Goal: Task Accomplishment & Management: Use online tool/utility

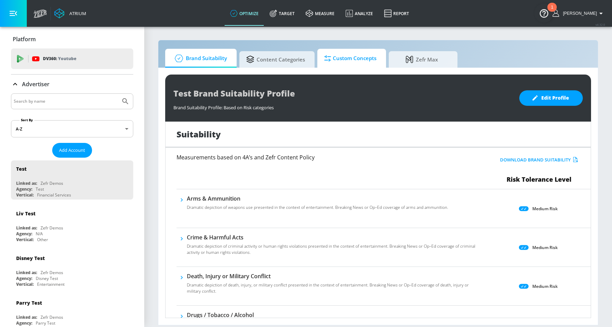
click at [363, 65] on span "Custom Concepts" at bounding box center [350, 58] width 52 height 16
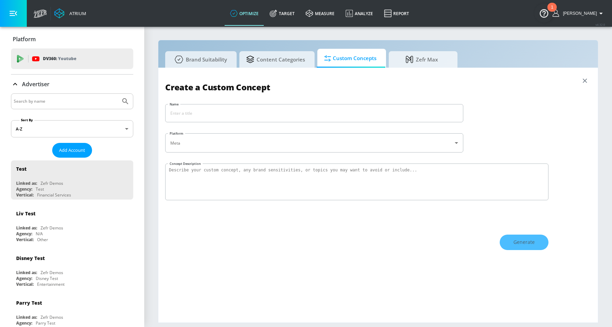
click at [468, 80] on icon "button" at bounding box center [585, 81] width 8 height 8
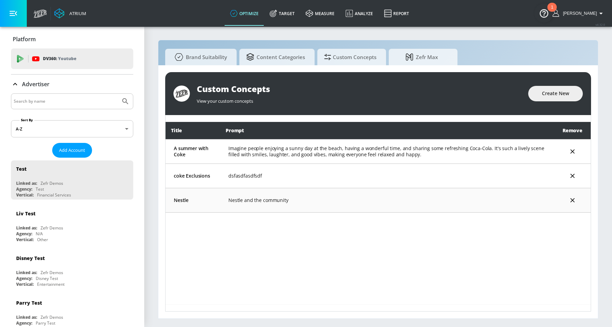
click at [468, 196] on td "Nestle and the community" at bounding box center [387, 200] width 334 height 24
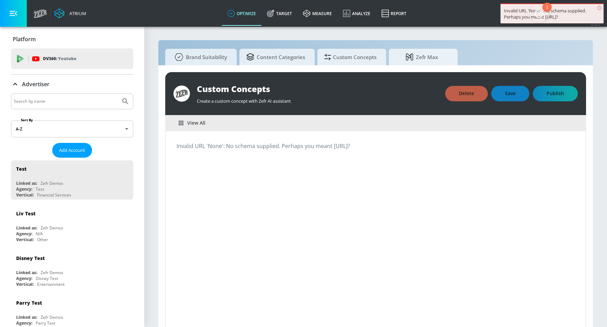
click at [194, 123] on span "View All" at bounding box center [192, 123] width 26 height 9
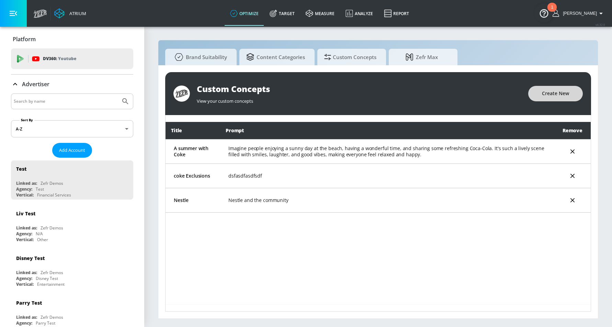
click at [468, 94] on span "Create New" at bounding box center [555, 93] width 27 height 9
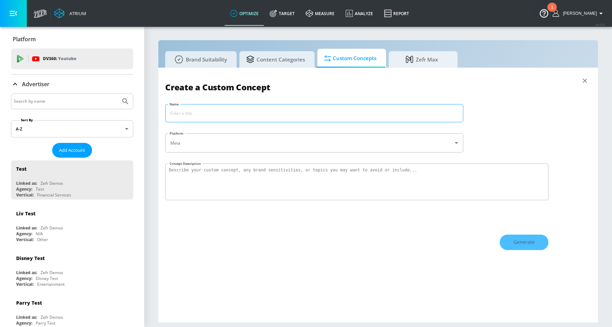
click at [263, 113] on input "Name" at bounding box center [315, 113] width 298 height 18
type input "test"
click at [267, 171] on textarea "Concept Description" at bounding box center [356, 182] width 383 height 37
type textarea "test here"
click at [468, 246] on button "Generate" at bounding box center [524, 242] width 49 height 15
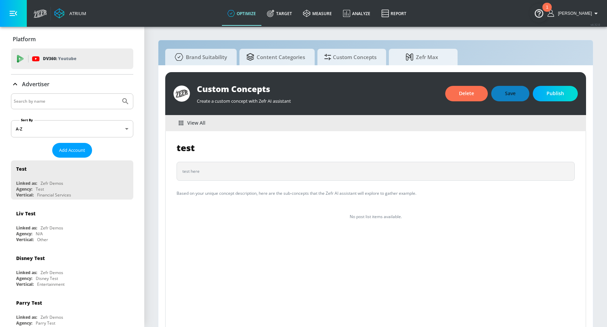
click at [204, 121] on span "View All" at bounding box center [192, 123] width 26 height 9
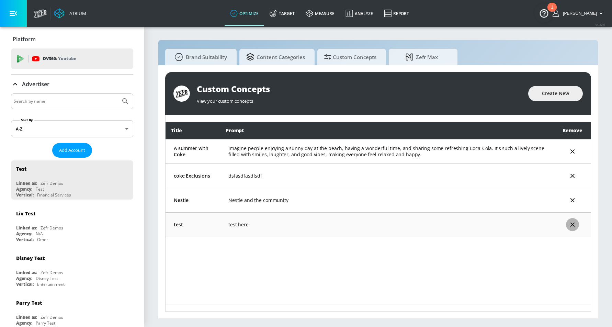
click at [468, 224] on icon "delete" at bounding box center [573, 225] width 8 height 8
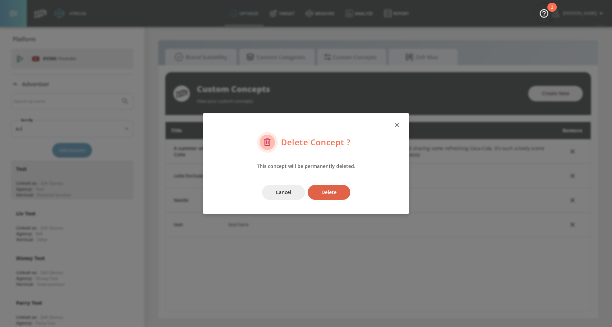
click at [346, 193] on button "Delete" at bounding box center [329, 192] width 43 height 15
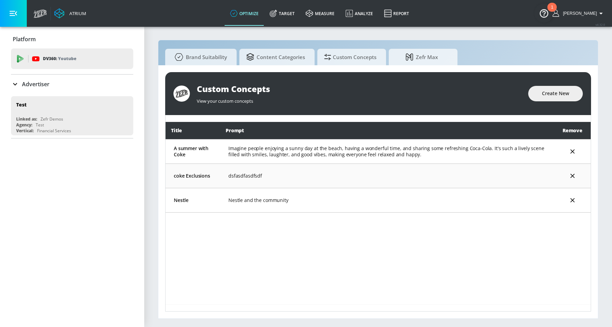
click at [572, 177] on icon "delete" at bounding box center [573, 176] width 8 height 8
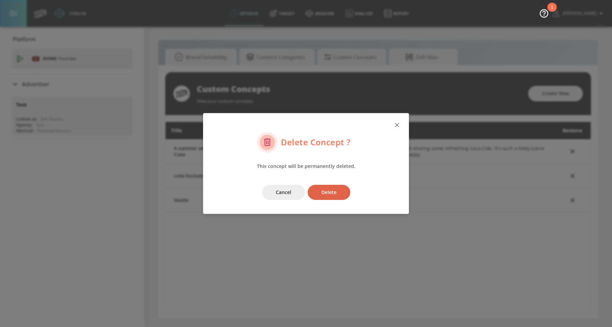
click at [337, 194] on button "Delete" at bounding box center [329, 192] width 43 height 15
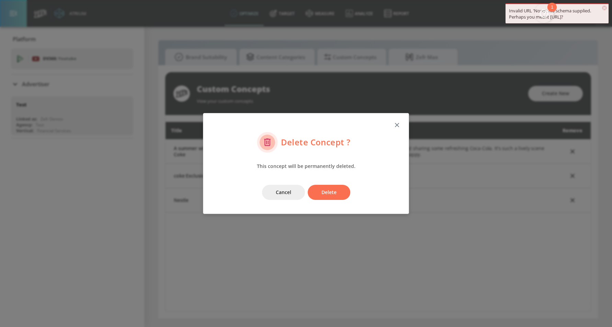
click at [605, 7] on span "×" at bounding box center [604, 7] width 5 height 5
click at [398, 123] on icon "button" at bounding box center [397, 125] width 8 height 8
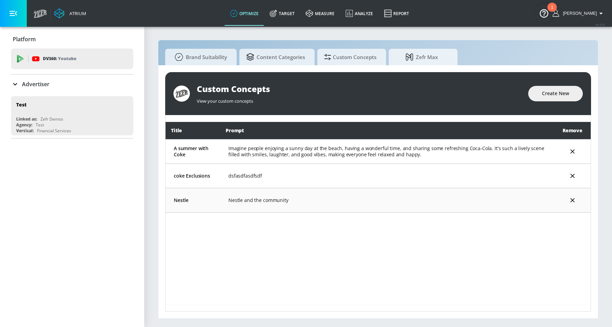
click at [347, 203] on td "Nestle and the community" at bounding box center [387, 200] width 334 height 24
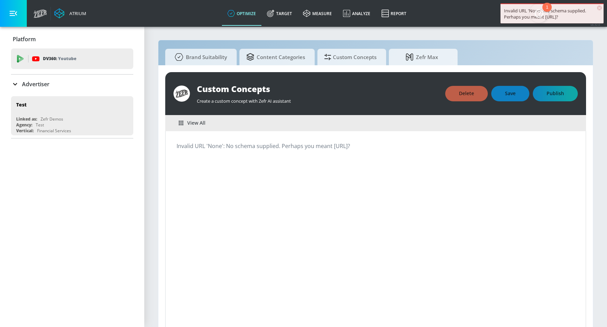
click at [198, 124] on span "View All" at bounding box center [192, 123] width 26 height 9
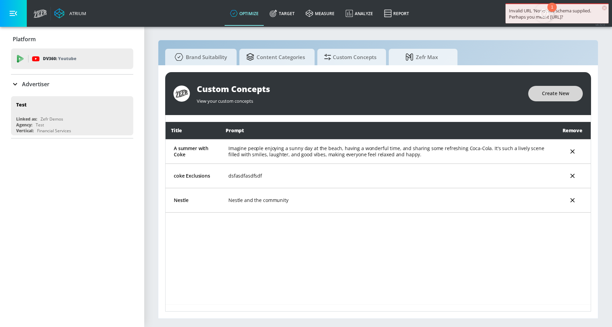
click at [556, 96] on span "Create New" at bounding box center [555, 93] width 27 height 9
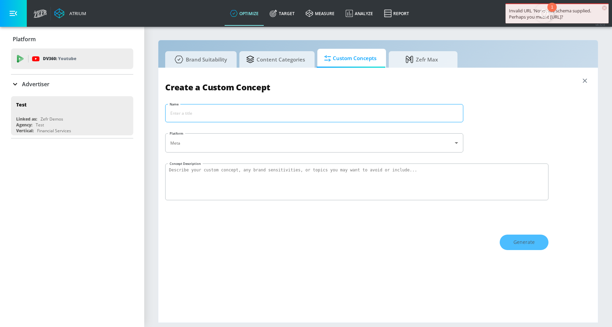
click at [258, 114] on input "Name" at bounding box center [315, 113] width 298 height 18
type input "Coke"
click at [248, 170] on textarea "Concept Description" at bounding box center [356, 182] width 383 height 37
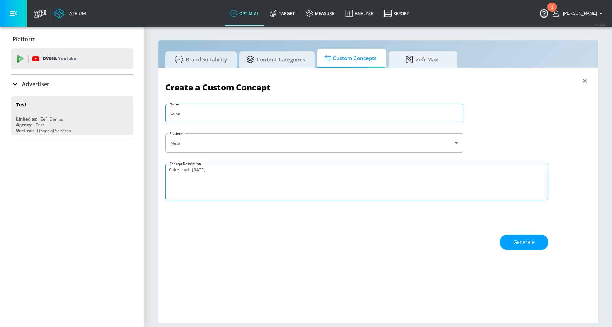
type textarea "Coke and [DATE]"
click at [217, 111] on input "Coke" at bounding box center [315, 113] width 298 height 18
paste input "and Halloween"
type input "Coke and [DATE]"
click at [529, 235] on button "Generate" at bounding box center [524, 242] width 49 height 15
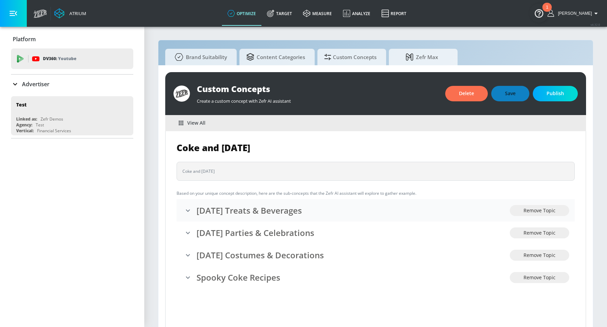
click at [479, 206] on h3 "Halloween Treats & Beverages" at bounding box center [353, 210] width 313 height 11
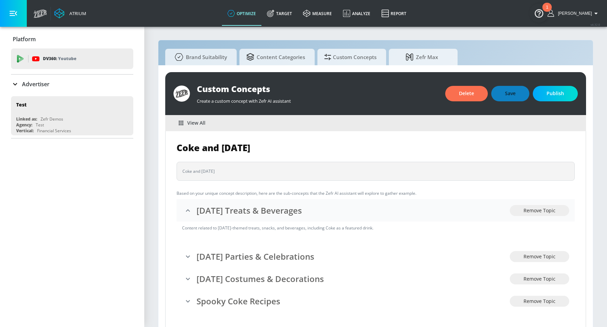
click at [479, 206] on h3 "Halloween Treats & Beverages" at bounding box center [353, 210] width 313 height 11
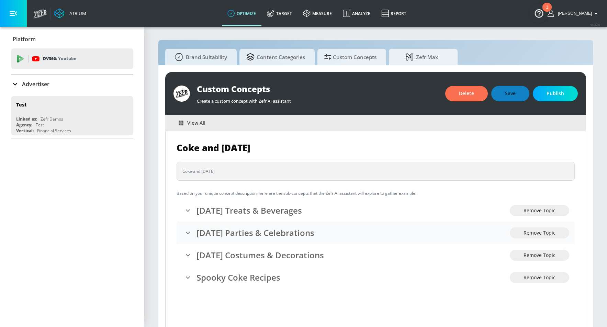
click at [350, 238] on div "Halloween Parties & Celebrations" at bounding box center [346, 233] width 328 height 14
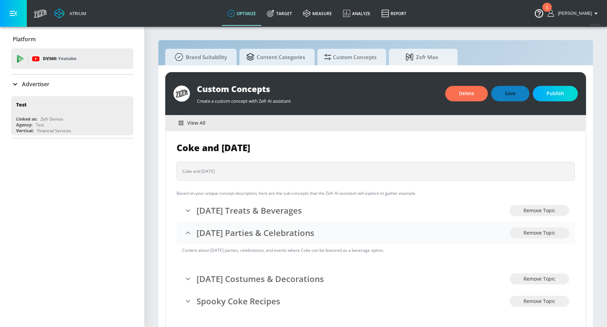
click at [350, 238] on div "Halloween Parties & Celebrations" at bounding box center [346, 233] width 328 height 14
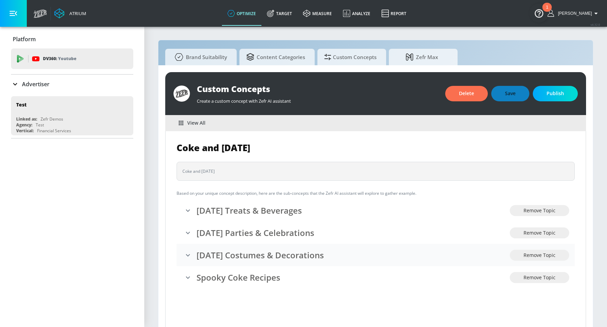
click at [347, 256] on h3 "Halloween Costumes & Decorations" at bounding box center [353, 254] width 313 height 11
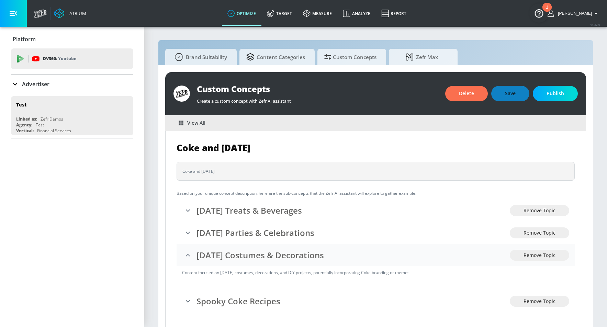
click at [347, 256] on h3 "Halloween Costumes & Decorations" at bounding box center [353, 254] width 313 height 11
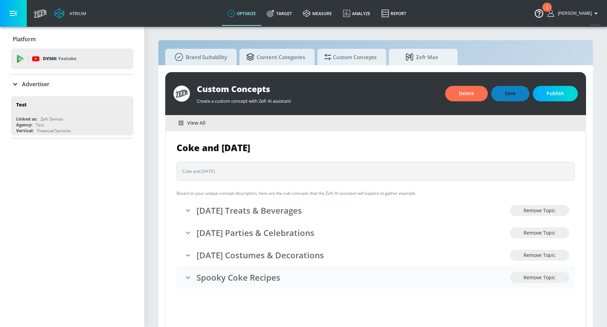
click at [302, 276] on h3 "Spooky Coke Recipes" at bounding box center [353, 277] width 313 height 11
click at [190, 125] on span "View All" at bounding box center [192, 123] width 26 height 9
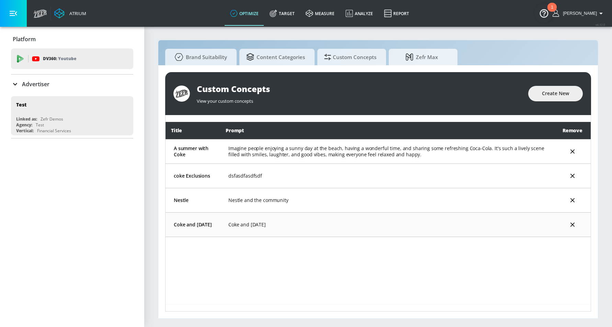
click at [574, 225] on icon "delete" at bounding box center [573, 225] width 8 height 8
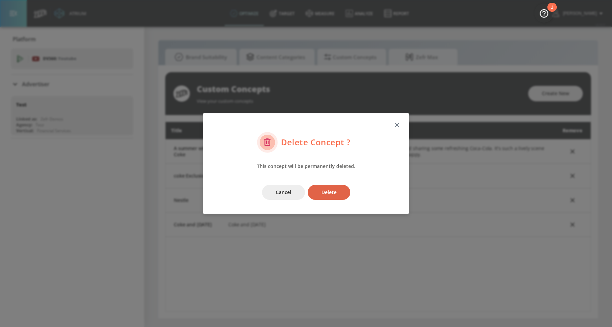
click at [343, 187] on button "Delete" at bounding box center [329, 192] width 43 height 15
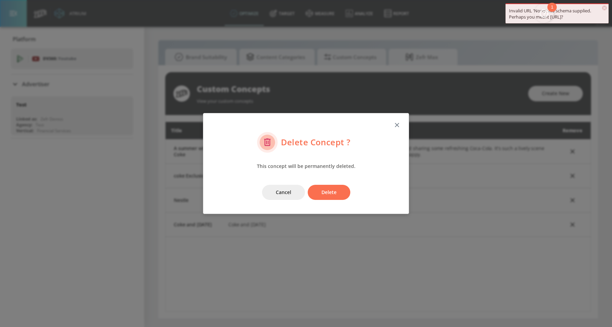
click at [399, 127] on icon "button" at bounding box center [397, 125] width 8 height 8
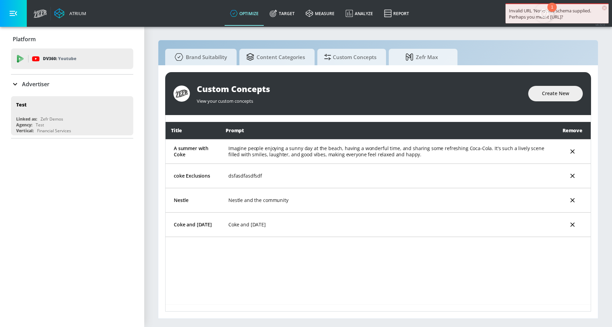
click at [354, 254] on div "Title Prompt Remove A summer with Coke Imagine people enjoying a sunny day at t…" at bounding box center [378, 213] width 425 height 182
click at [575, 226] on icon "delete" at bounding box center [573, 225] width 8 height 8
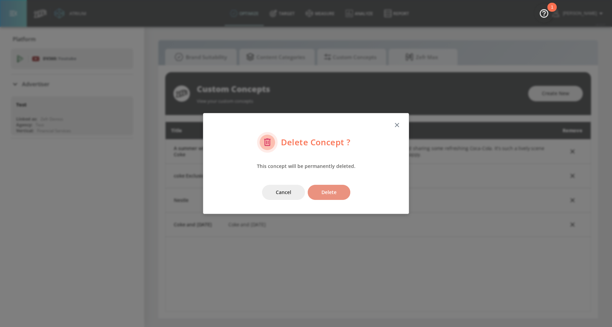
click at [332, 191] on span "Delete" at bounding box center [329, 192] width 15 height 9
